Goal: Task Accomplishment & Management: Use online tool/utility

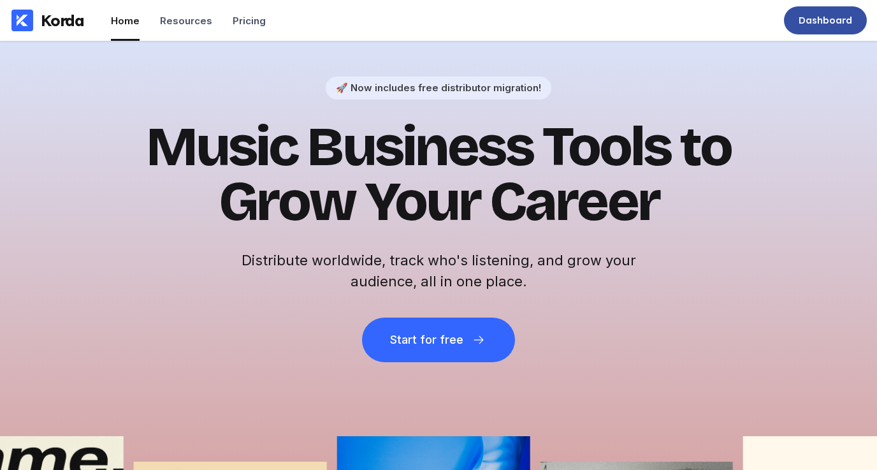
click at [819, 29] on div "Dashboard" at bounding box center [825, 20] width 83 height 28
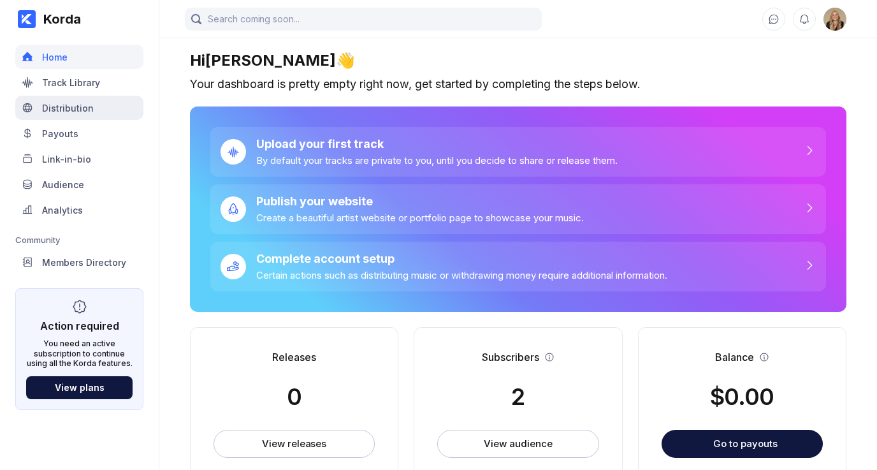
click at [83, 117] on div "Distribution" at bounding box center [79, 108] width 128 height 24
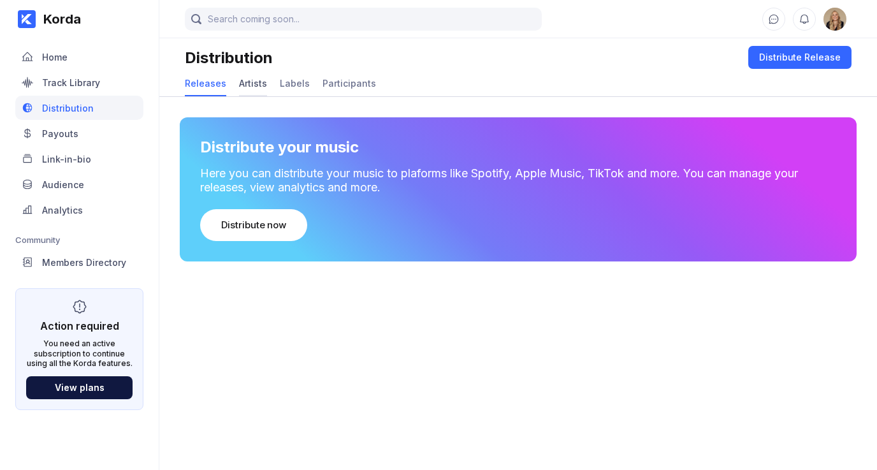
click at [248, 82] on div "Artists" at bounding box center [253, 83] width 28 height 11
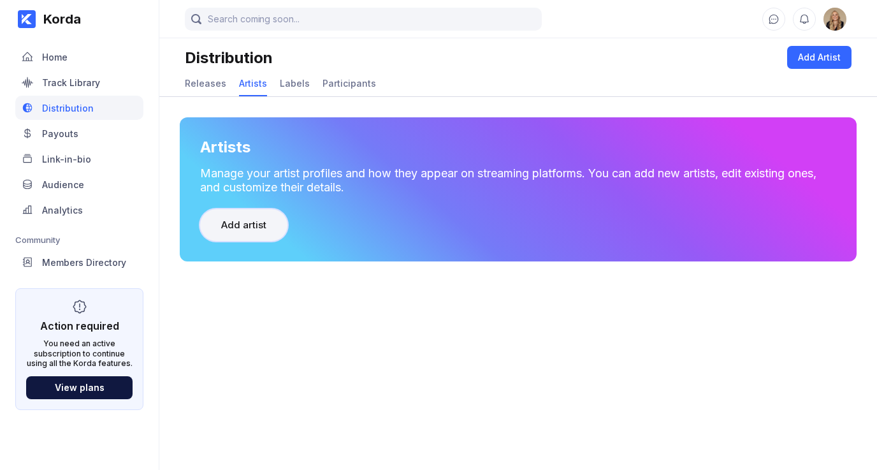
click at [253, 234] on button "Add artist" at bounding box center [243, 225] width 87 height 32
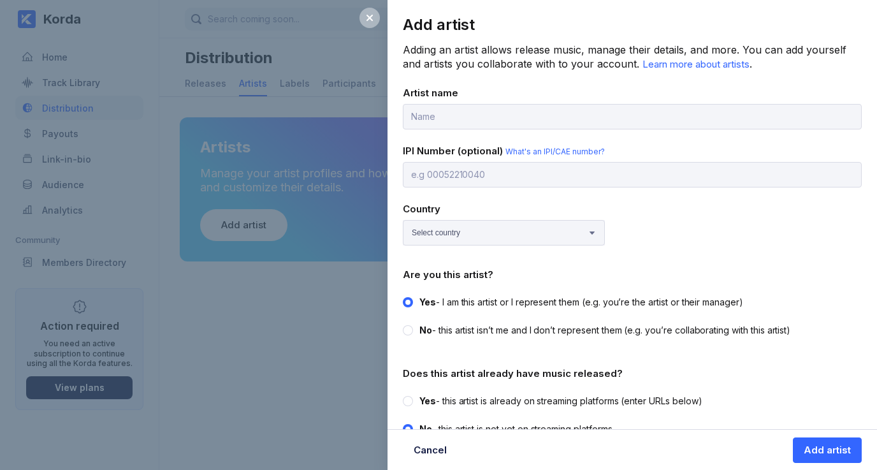
scroll to position [21, 0]
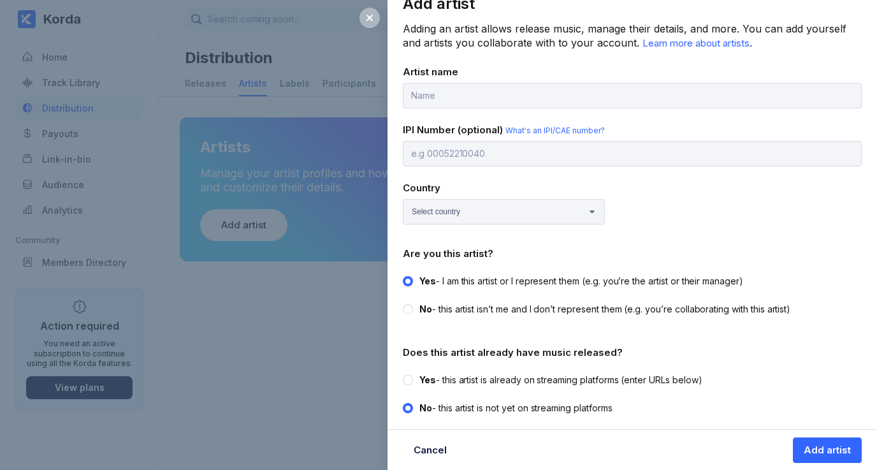
click at [413, 376] on div at bounding box center [408, 380] width 10 height 10
click at [404, 374] on input "Yes - this artist is already on streaming platforms (enter URLs below)" at bounding box center [403, 374] width 1 height 1
radio input "true"
radio input "false"
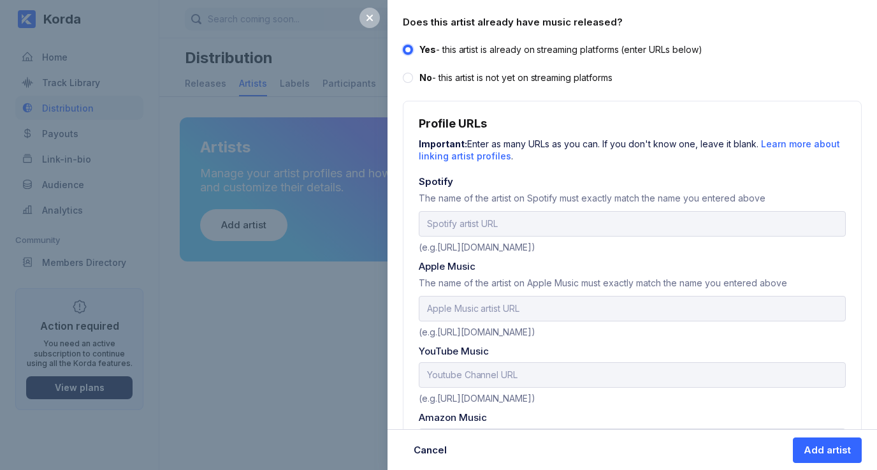
scroll to position [353, 0]
